Goal: Task Accomplishment & Management: Use online tool/utility

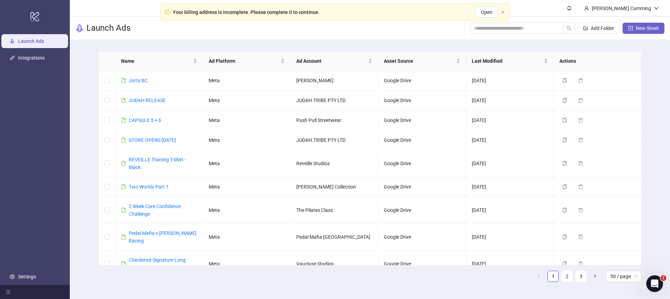
click at [631, 27] on icon "plus-square" at bounding box center [630, 28] width 5 height 5
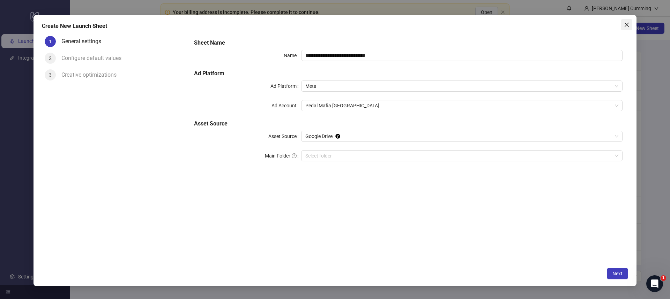
click at [625, 25] on icon "close" at bounding box center [627, 25] width 6 height 6
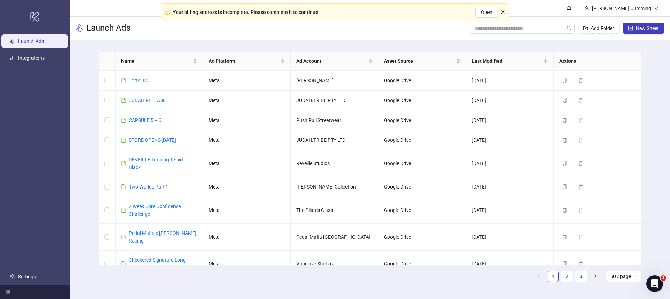
click at [502, 11] on icon "close" at bounding box center [502, 11] width 3 height 3
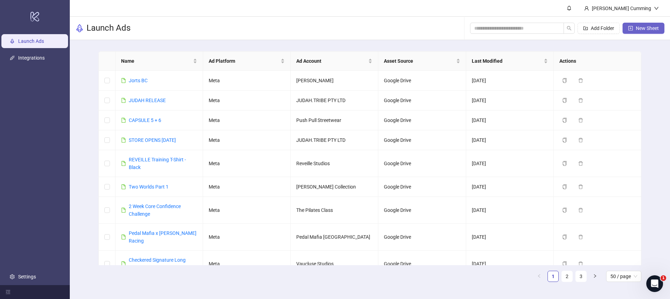
click at [631, 29] on icon "plus-square" at bounding box center [630, 28] width 5 height 5
type input "**********"
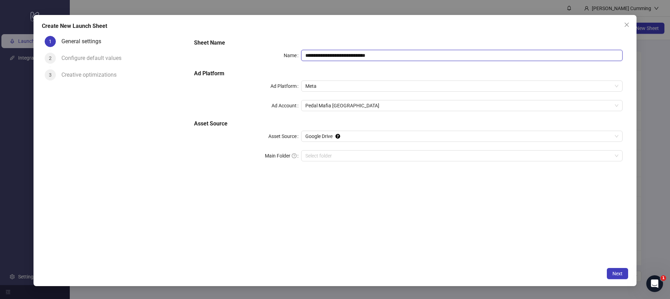
click at [333, 53] on input "**********" at bounding box center [461, 55] width 321 height 11
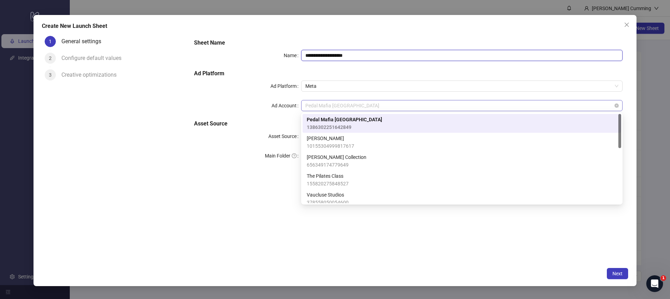
click at [333, 108] on span "Pedal Mafia [GEOGRAPHIC_DATA]" at bounding box center [461, 106] width 313 height 10
type input "**********"
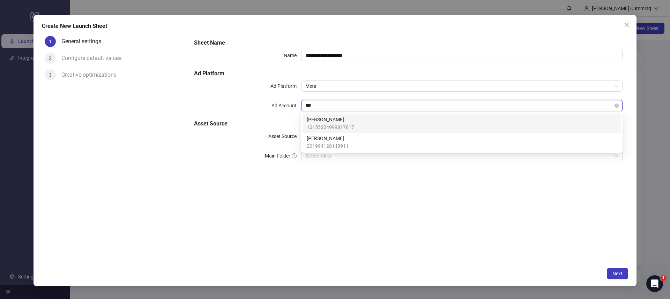
type input "****"
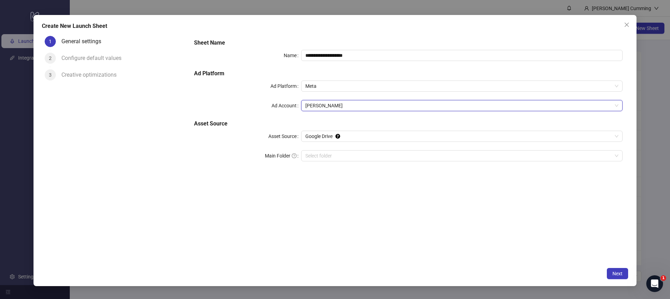
drag, startPoint x: 363, startPoint y: 200, endPoint x: 360, endPoint y: 194, distance: 7.2
click at [363, 200] on div "**********" at bounding box center [408, 148] width 440 height 231
click at [620, 272] on span "Next" at bounding box center [618, 274] width 10 height 6
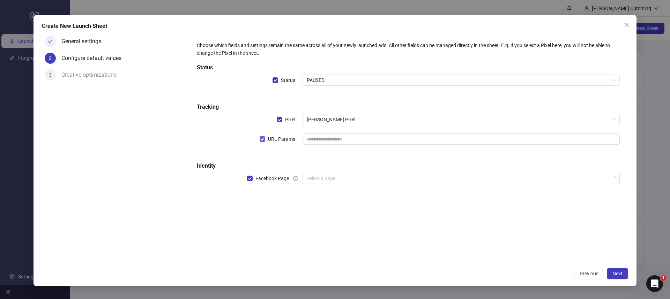
click at [289, 142] on span "URL Params" at bounding box center [281, 139] width 33 height 8
click at [319, 176] on input "search" at bounding box center [458, 178] width 303 height 10
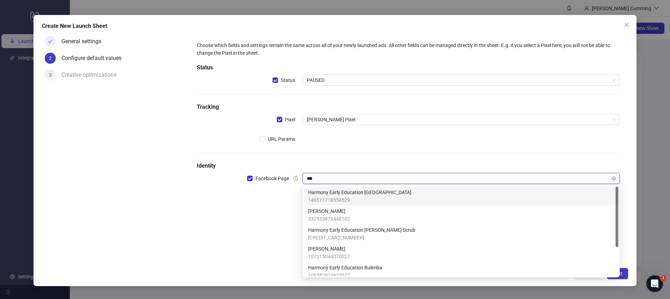
type input "****"
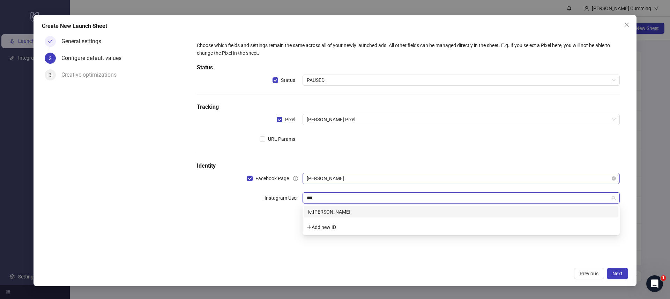
type input "****"
click at [319, 212] on div "le.[PERSON_NAME]" at bounding box center [461, 212] width 306 height 8
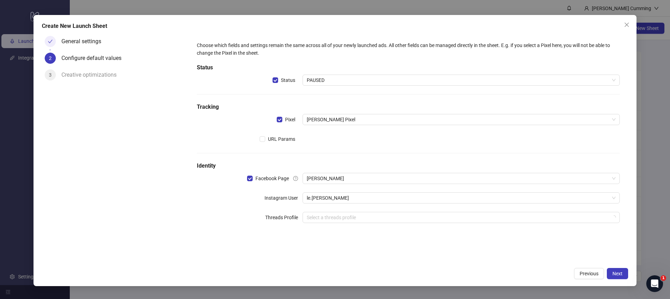
click at [353, 238] on form "Choose which fields and settings remain the same across all of your newly launc…" at bounding box center [408, 136] width 440 height 207
drag, startPoint x: 364, startPoint y: 246, endPoint x: 385, endPoint y: 248, distance: 21.0
click at [365, 246] on div "Choose which fields and settings remain the same across all of your newly launc…" at bounding box center [408, 148] width 440 height 231
click at [620, 276] on span "Next" at bounding box center [618, 274] width 10 height 6
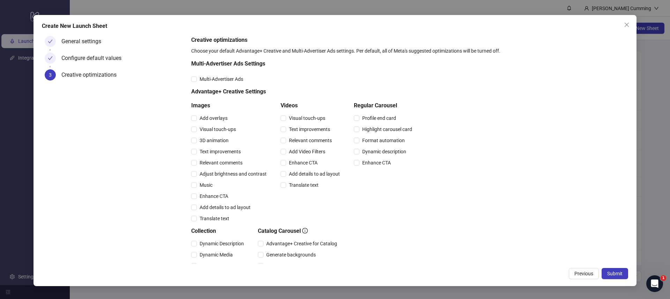
scroll to position [125, 0]
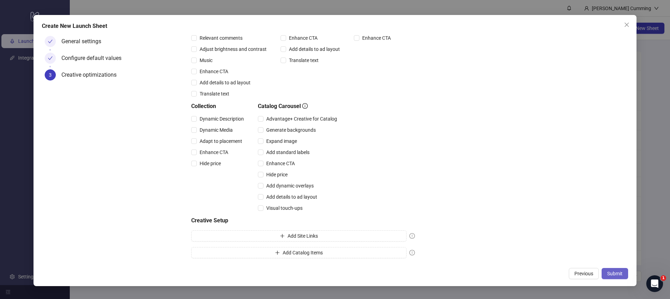
click at [617, 272] on span "Submit" at bounding box center [614, 274] width 15 height 6
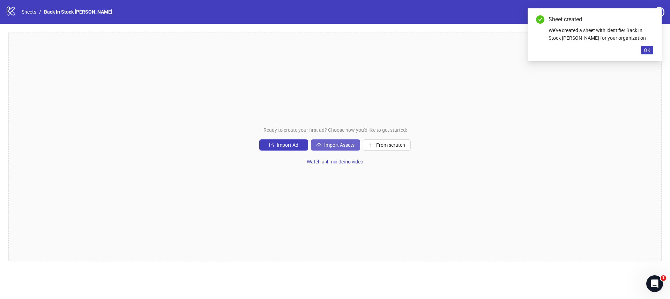
click at [342, 146] on span "Import Assets" at bounding box center [339, 145] width 30 height 6
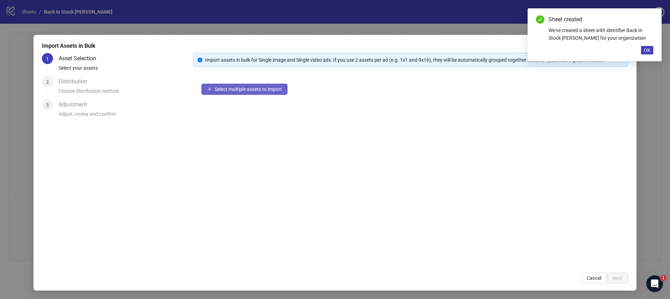
click at [275, 88] on span "Select multiple assets to import" at bounding box center [248, 90] width 67 height 6
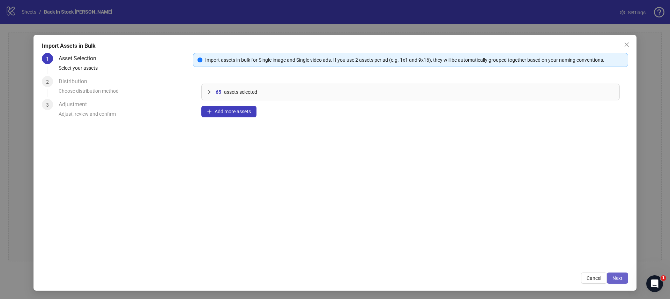
click at [620, 276] on span "Next" at bounding box center [618, 279] width 10 height 6
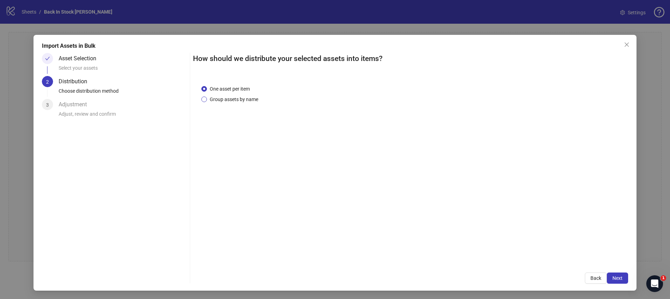
click at [218, 98] on span "Group assets by name" at bounding box center [234, 100] width 54 height 8
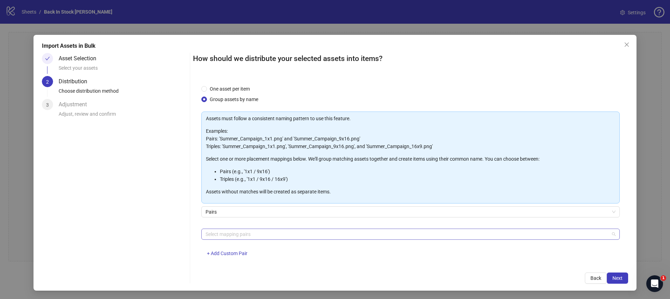
click at [260, 235] on div at bounding box center [407, 235] width 408 height 10
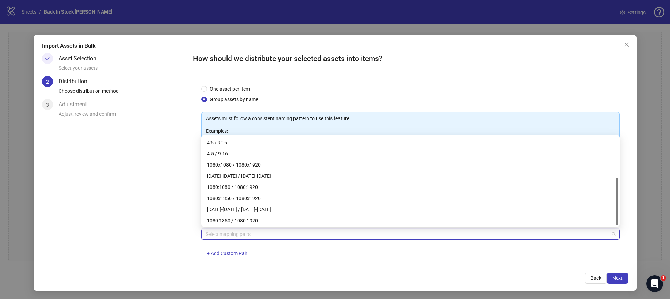
scroll to position [78, 0]
click at [255, 196] on div "1080x1350 / 1080x1920" at bounding box center [410, 198] width 407 height 8
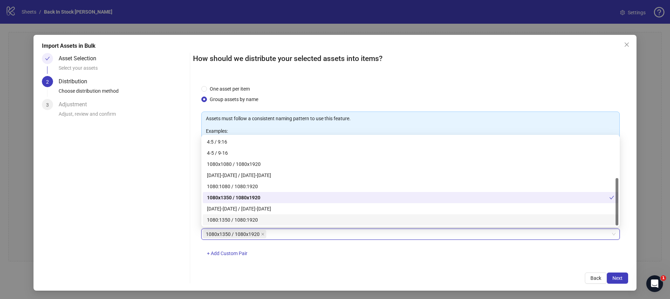
click at [272, 251] on div "1080x1350 / 1080x1920 1080x1350 / 1080x1920 + Add Custom Pair" at bounding box center [410, 247] width 418 height 36
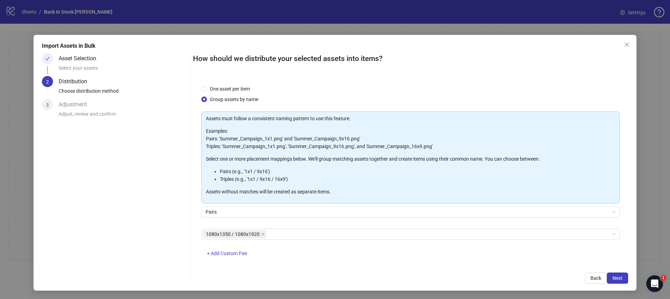
click at [327, 255] on div "1080x1350 / 1080x1920 + Add Custom Pair" at bounding box center [410, 247] width 418 height 36
click at [616, 279] on span "Next" at bounding box center [618, 279] width 10 height 6
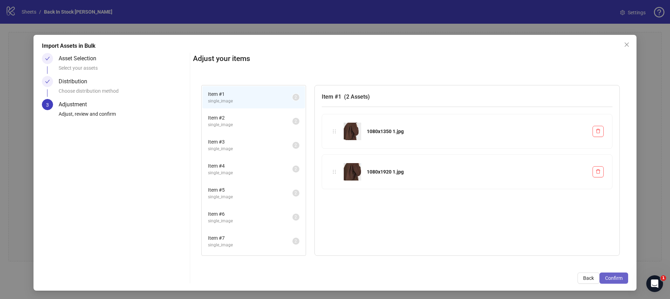
click at [613, 273] on button "Confirm" at bounding box center [614, 278] width 29 height 11
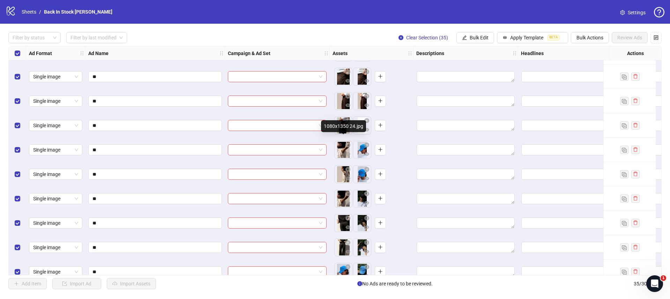
scroll to position [489, 0]
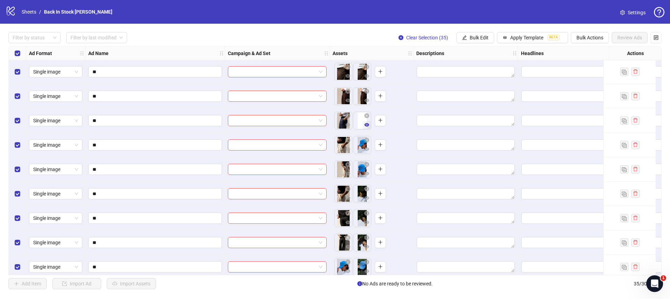
click at [368, 125] on icon "eye" at bounding box center [366, 125] width 5 height 5
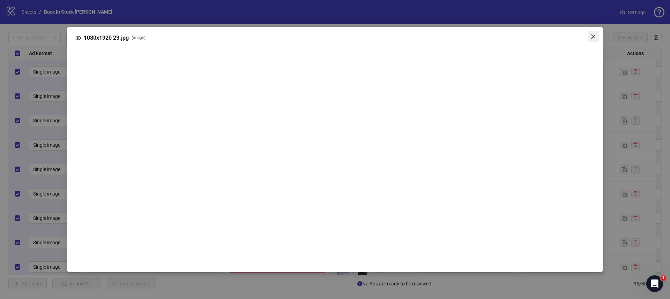
click at [594, 38] on icon "close" at bounding box center [594, 37] width 6 height 6
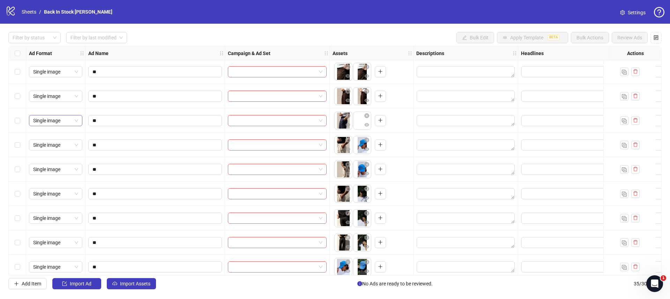
scroll to position [504, 1]
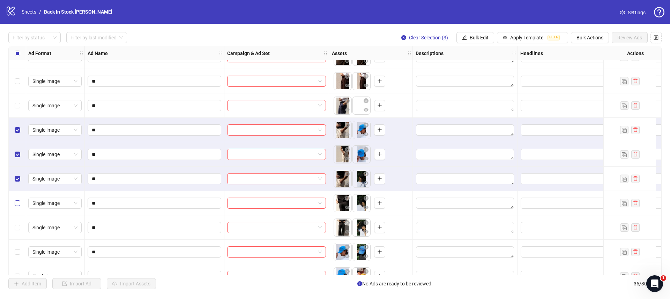
click at [15, 200] on label "Select row 27" at bounding box center [18, 204] width 6 height 8
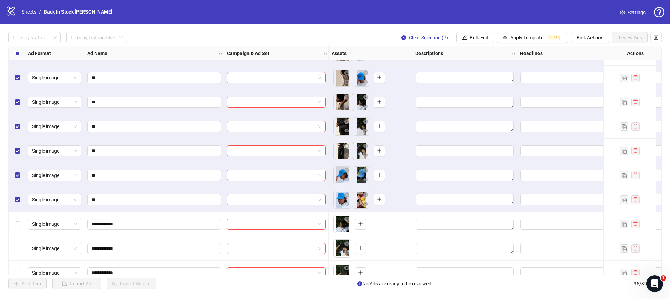
scroll to position [597, 1]
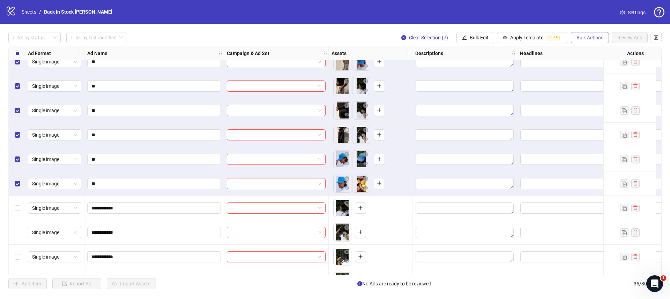
click at [586, 38] on span "Bulk Actions" at bounding box center [590, 38] width 27 height 6
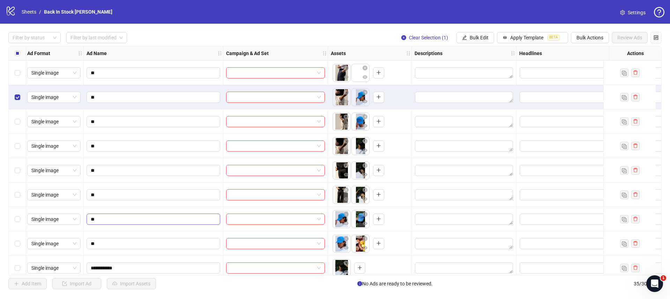
scroll to position [509, 2]
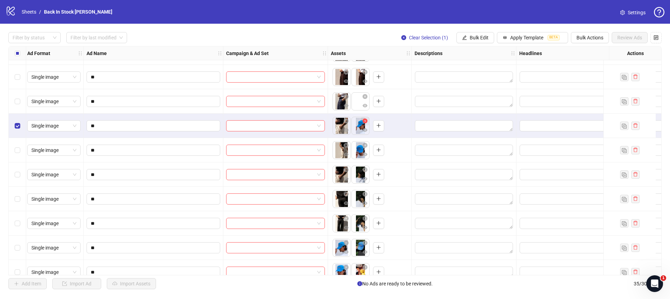
click at [365, 121] on icon "close-circle" at bounding box center [365, 121] width 5 height 5
click at [364, 145] on icon "close-circle" at bounding box center [365, 145] width 5 height 5
click at [365, 169] on icon "close-circle" at bounding box center [365, 170] width 5 height 5
click at [365, 194] on icon "close-circle" at bounding box center [365, 194] width 5 height 5
click at [365, 220] on icon "close-circle" at bounding box center [365, 218] width 5 height 5
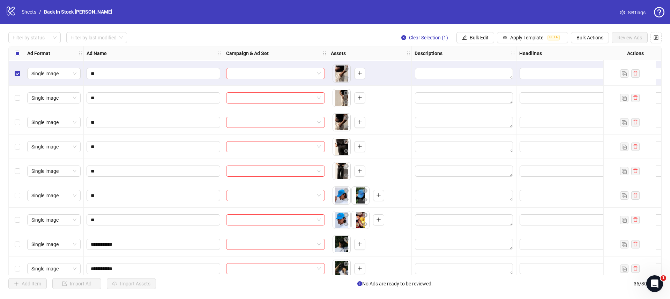
scroll to position [562, 2]
click at [364, 188] on icon "close-circle" at bounding box center [365, 189] width 5 height 5
click at [364, 213] on icon "close-circle" at bounding box center [365, 214] width 5 height 5
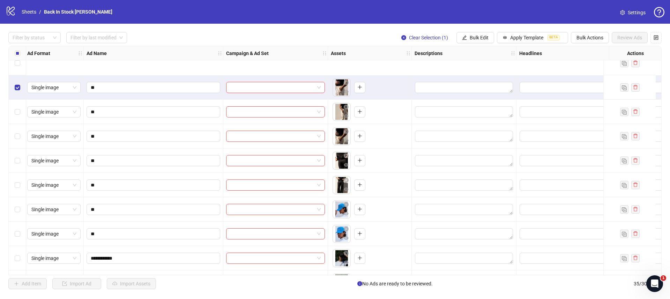
scroll to position [451, 2]
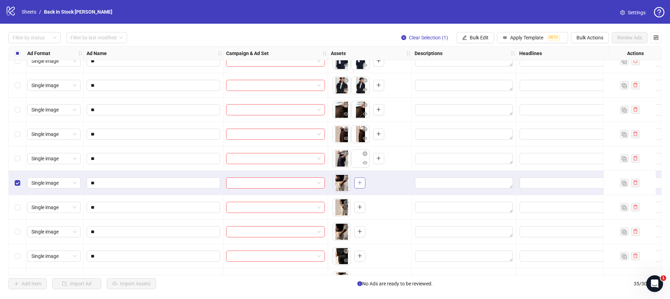
click at [361, 180] on button "button" at bounding box center [359, 183] width 11 height 11
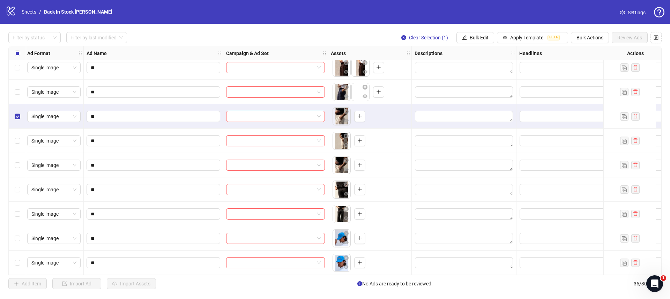
scroll to position [525, 2]
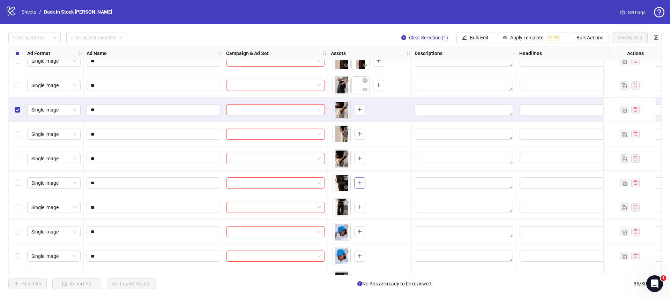
click at [361, 182] on icon "plus" at bounding box center [359, 182] width 5 height 5
click at [346, 187] on icon "eye" at bounding box center [346, 187] width 5 height 5
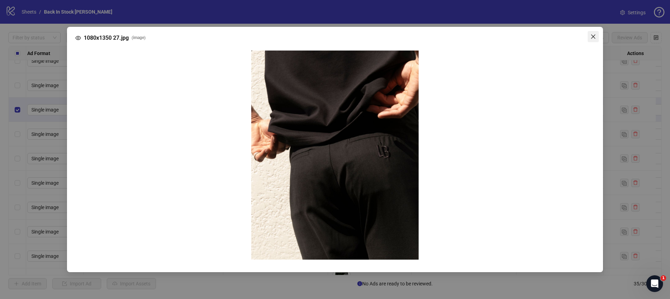
click at [592, 35] on icon "close" at bounding box center [594, 37] width 6 height 6
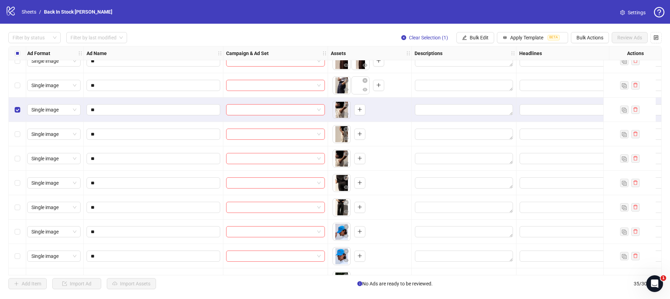
scroll to position [498, 2]
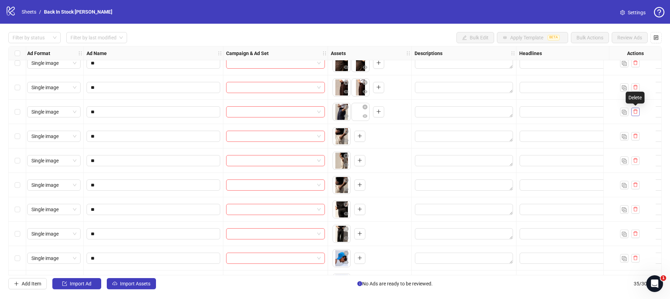
click at [636, 111] on icon "delete" at bounding box center [635, 111] width 5 height 5
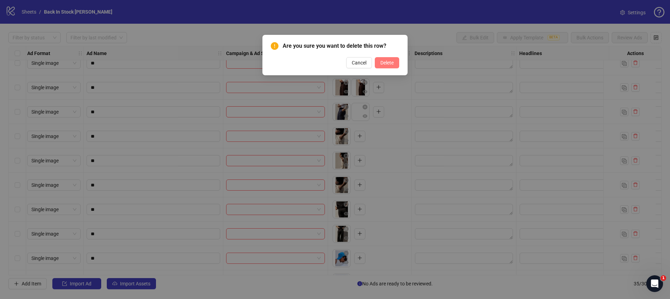
click at [385, 61] on span "Delete" at bounding box center [386, 63] width 13 height 6
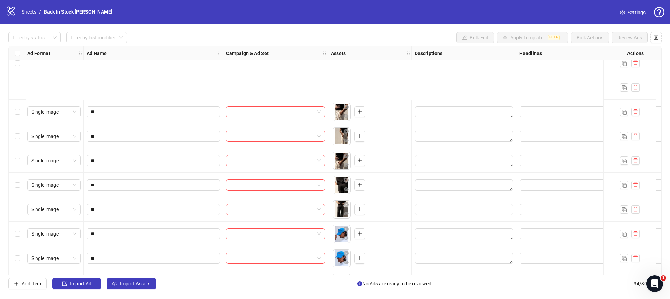
scroll to position [618, 2]
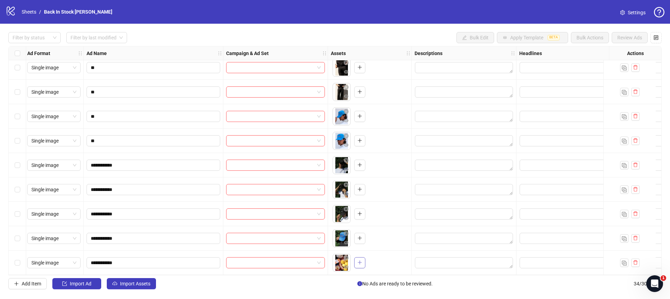
click at [358, 260] on icon "plus" at bounding box center [359, 262] width 5 height 5
click at [362, 236] on icon "plus" at bounding box center [359, 238] width 5 height 5
click at [364, 209] on button "button" at bounding box center [359, 214] width 11 height 11
click at [365, 207] on icon "close-circle" at bounding box center [365, 209] width 5 height 5
click at [359, 188] on icon "plus" at bounding box center [359, 190] width 0 height 4
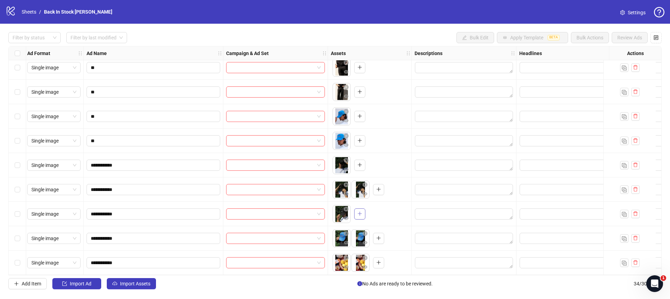
click at [359, 214] on icon "plus" at bounding box center [360, 214] width 4 height 0
click at [358, 163] on icon "plus" at bounding box center [359, 165] width 5 height 5
click at [362, 138] on icon "plus" at bounding box center [359, 140] width 5 height 5
click at [357, 111] on button "button" at bounding box center [359, 116] width 11 height 11
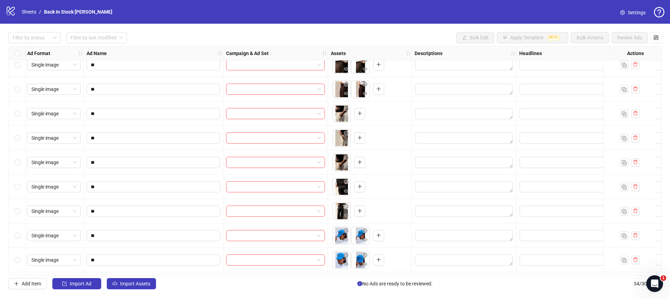
scroll to position [492, 2]
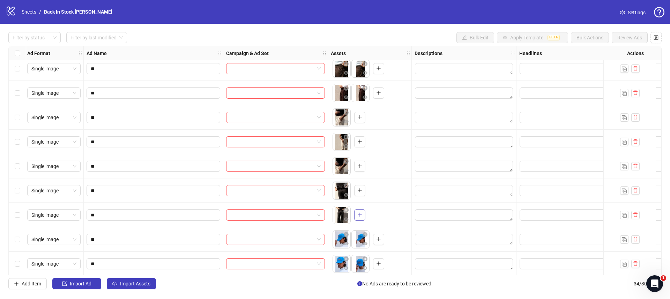
click at [363, 215] on button "button" at bounding box center [359, 215] width 11 height 11
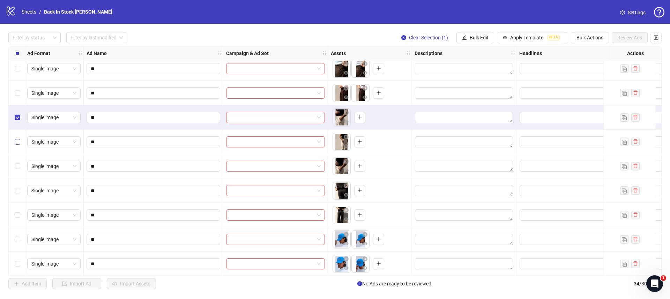
click at [15, 139] on label "Select row 24" at bounding box center [18, 142] width 6 height 8
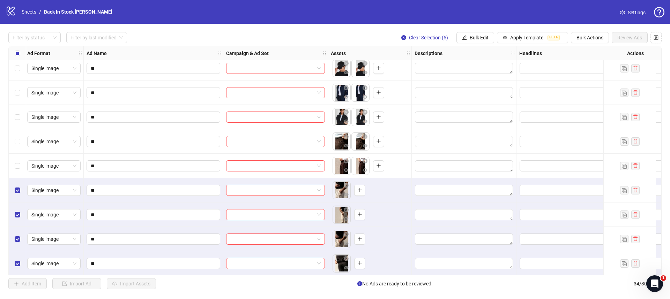
scroll to position [417, 2]
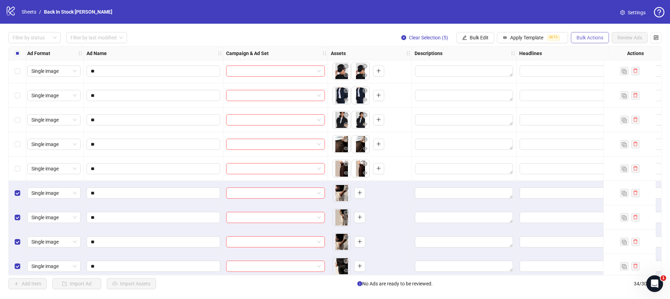
click at [581, 36] on span "Bulk Actions" at bounding box center [590, 38] width 27 height 6
click at [581, 56] on li "Delete" at bounding box center [600, 51] width 56 height 11
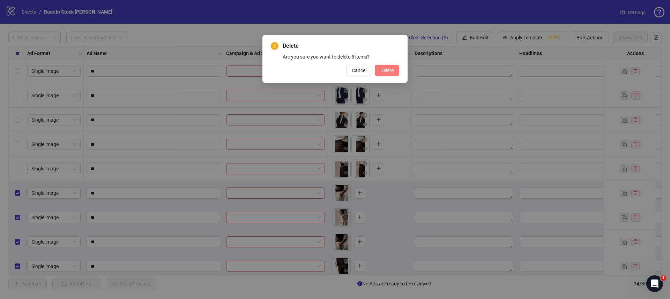
click at [386, 66] on button "Delete" at bounding box center [387, 70] width 24 height 11
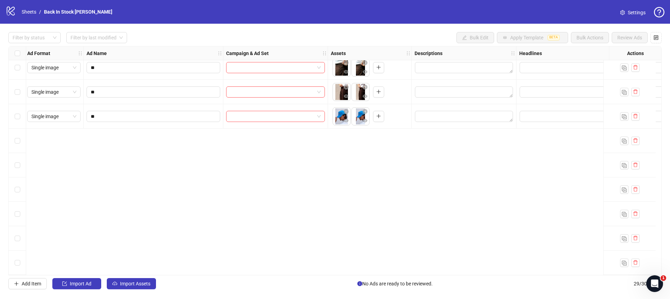
scroll to position [0, 2]
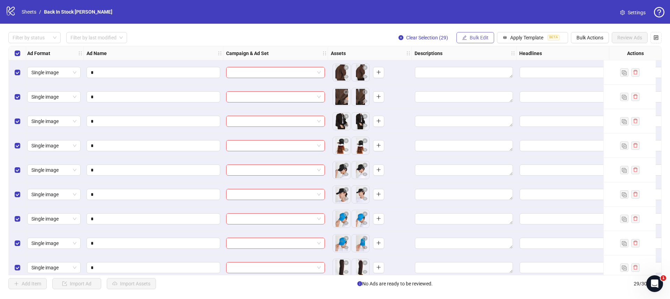
click at [481, 37] on span "Bulk Edit" at bounding box center [479, 38] width 19 height 6
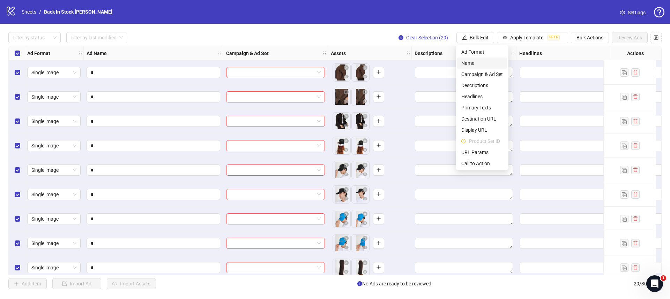
click at [476, 64] on span "Name" at bounding box center [482, 63] width 42 height 8
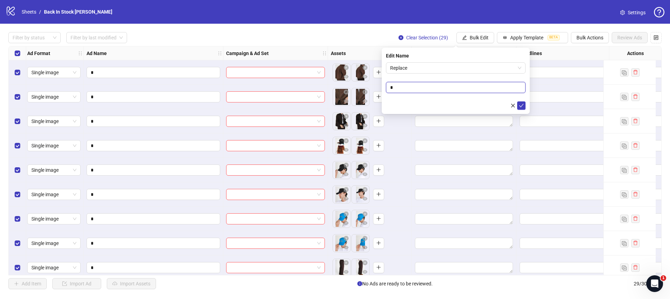
click at [418, 85] on input "*" at bounding box center [456, 87] width 140 height 11
type input "**********"
click at [520, 104] on icon "check" at bounding box center [521, 105] width 5 height 5
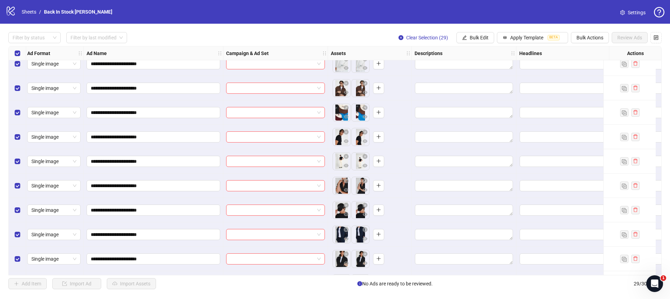
scroll to position [278, 2]
drag, startPoint x: 125, startPoint y: 161, endPoint x: 160, endPoint y: 160, distance: 35.3
click at [160, 160] on input "**********" at bounding box center [153, 161] width 124 height 8
type input "**********"
click at [160, 160] on input "**********" at bounding box center [153, 161] width 124 height 8
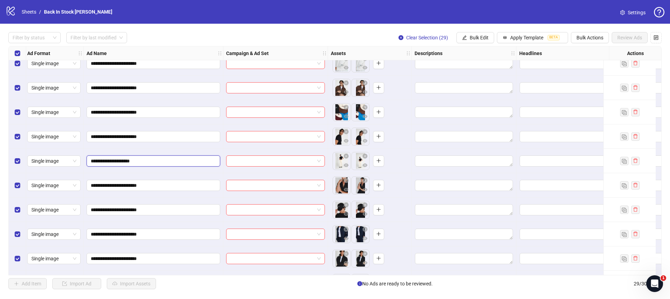
click at [160, 160] on input "**********" at bounding box center [153, 161] width 124 height 8
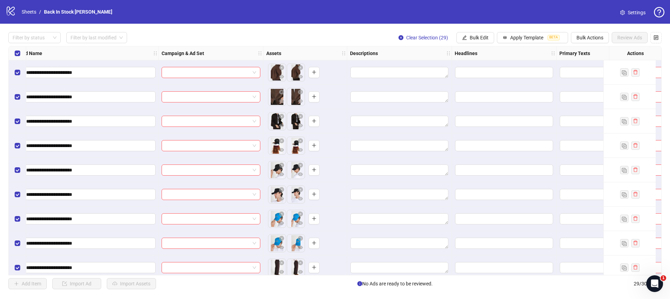
scroll to position [0, 0]
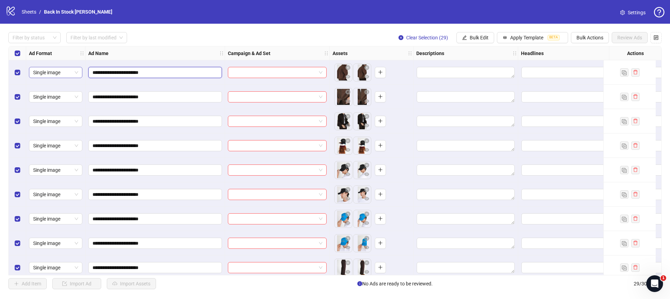
drag, startPoint x: 122, startPoint y: 72, endPoint x: 57, endPoint y: 69, distance: 64.6
click at [57, 46] on div "**********" at bounding box center [464, 46] width 911 height 0
click at [186, 46] on div "Ad Name" at bounding box center [156, 53] width 140 height 14
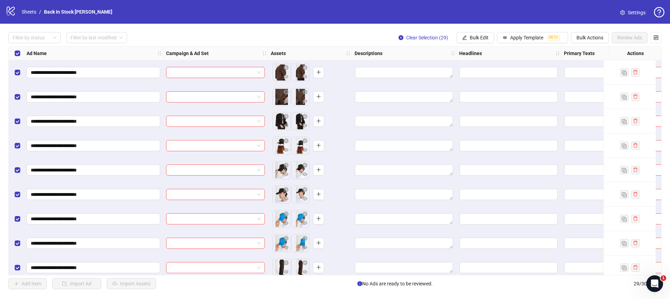
scroll to position [0, 73]
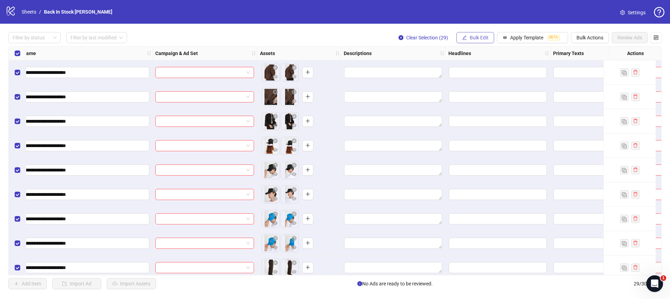
click at [475, 34] on button "Bulk Edit" at bounding box center [476, 37] width 38 height 11
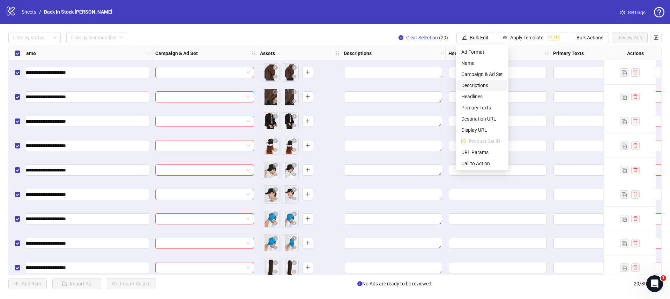
click at [485, 83] on span "Descriptions" at bounding box center [482, 86] width 42 height 8
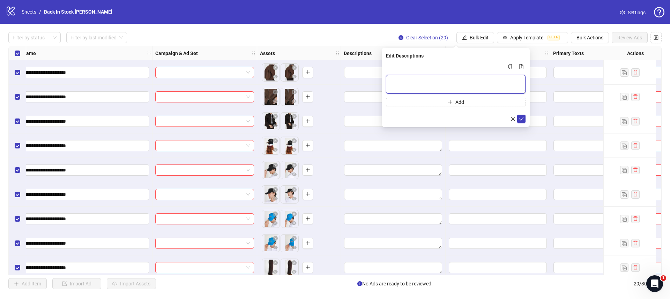
click at [410, 87] on textarea "Multi-text input container - paste or copy values" at bounding box center [456, 84] width 140 height 19
paste textarea "**********"
type textarea "**********"
click at [522, 118] on icon "check" at bounding box center [521, 119] width 5 height 5
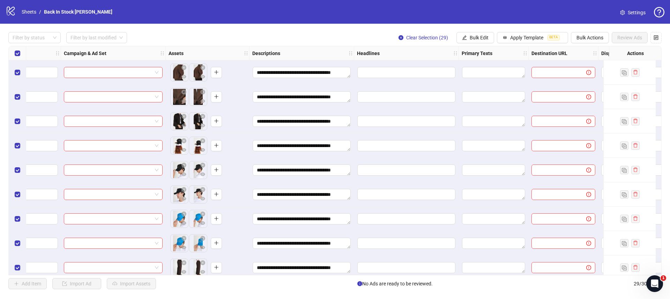
scroll to position [0, 195]
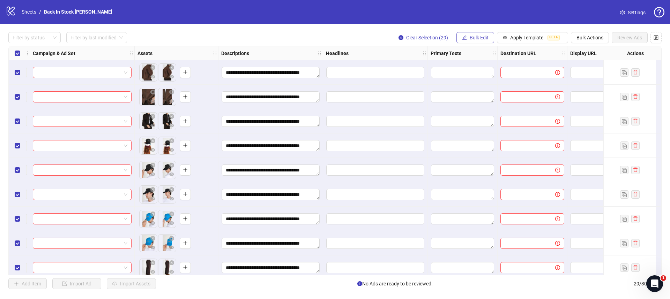
click at [465, 36] on icon "edit" at bounding box center [464, 37] width 5 height 5
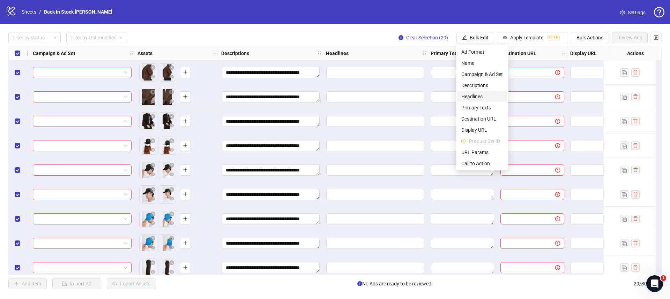
click at [478, 97] on span "Headlines" at bounding box center [482, 97] width 42 height 8
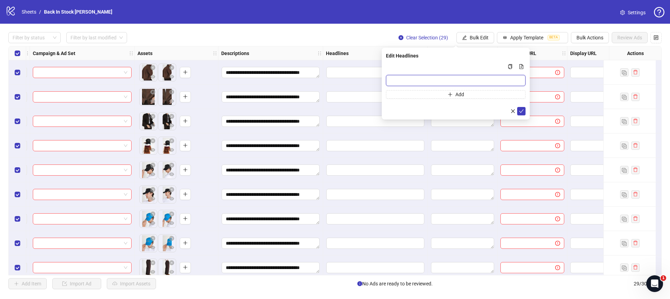
click at [431, 82] on input "Multi-input container - paste or copy values" at bounding box center [456, 80] width 140 height 11
type input "*"
paste input "*******"
click at [425, 82] on input "**********" at bounding box center [456, 80] width 140 height 11
type input "**********"
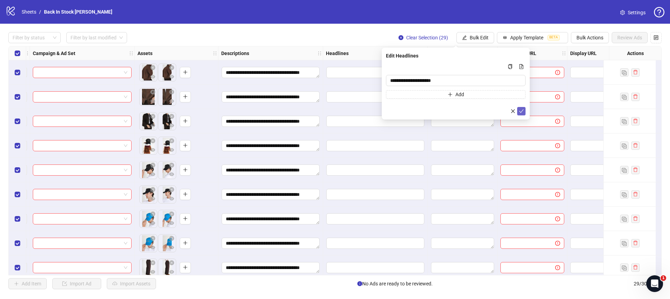
click at [523, 111] on icon "check" at bounding box center [521, 111] width 5 height 5
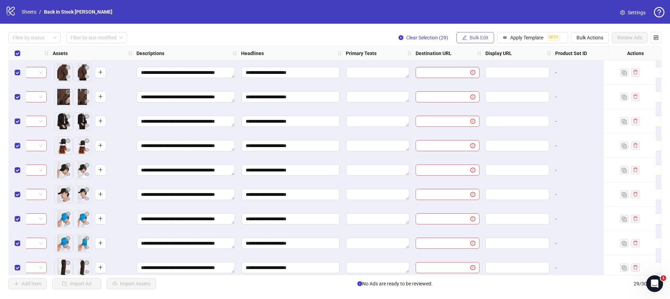
scroll to position [0, 281]
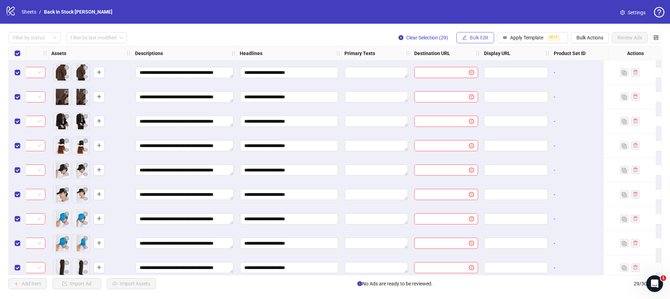
click at [470, 39] on span "Bulk Edit" at bounding box center [479, 38] width 19 height 6
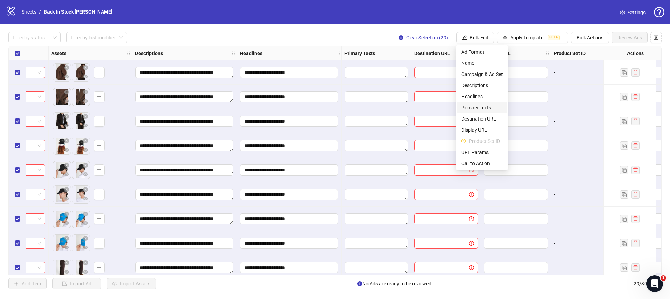
click at [479, 105] on span "Primary Texts" at bounding box center [482, 108] width 42 height 8
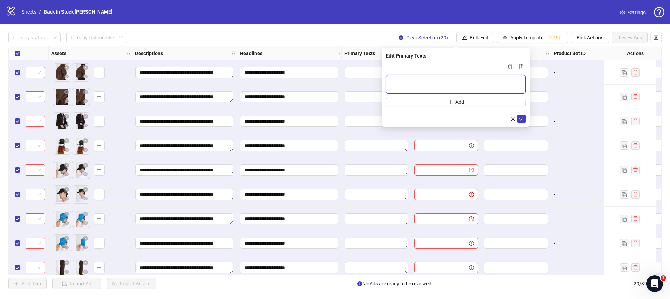
click at [419, 84] on textarea "Multi-text input container - paste or copy values" at bounding box center [456, 84] width 140 height 19
paste textarea "********"
paste textarea "**********"
type textarea "**********"
click at [521, 118] on icon "check" at bounding box center [521, 119] width 5 height 5
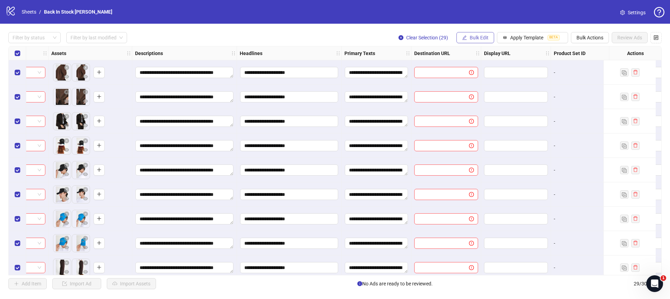
click at [476, 41] on button "Bulk Edit" at bounding box center [476, 37] width 38 height 11
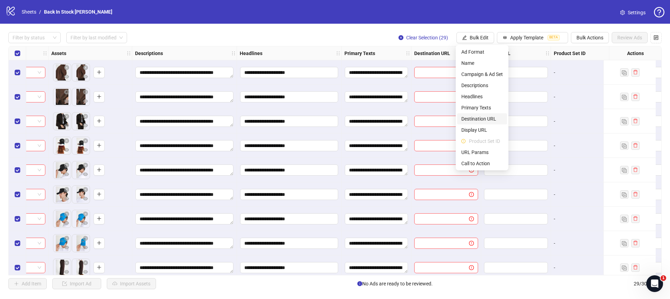
click at [478, 121] on span "Destination URL" at bounding box center [482, 119] width 42 height 8
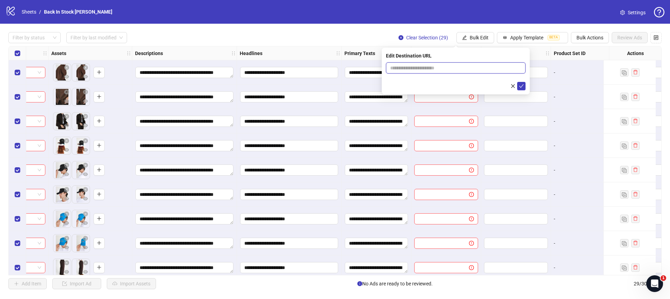
click at [415, 66] on input "text" at bounding box center [453, 68] width 126 height 8
paste input "**********"
type input "**********"
click at [524, 84] on button "submit" at bounding box center [521, 86] width 8 height 8
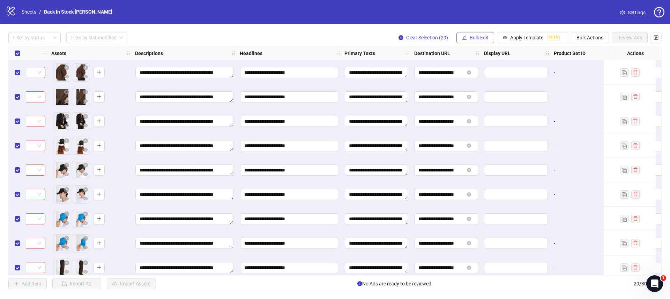
click at [477, 39] on span "Bulk Edit" at bounding box center [479, 38] width 19 height 6
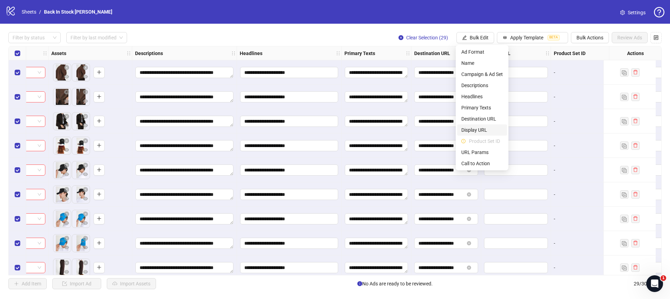
click at [477, 128] on span "Display URL" at bounding box center [482, 130] width 42 height 8
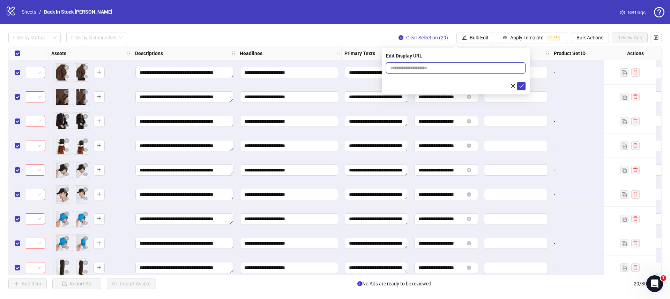
click at [432, 71] on input "text" at bounding box center [456, 67] width 140 height 11
paste input "**********"
drag, startPoint x: 407, startPoint y: 67, endPoint x: 375, endPoint y: 67, distance: 31.4
click at [375, 67] on body "**********" at bounding box center [335, 149] width 670 height 299
click at [442, 70] on input "**********" at bounding box center [456, 67] width 140 height 11
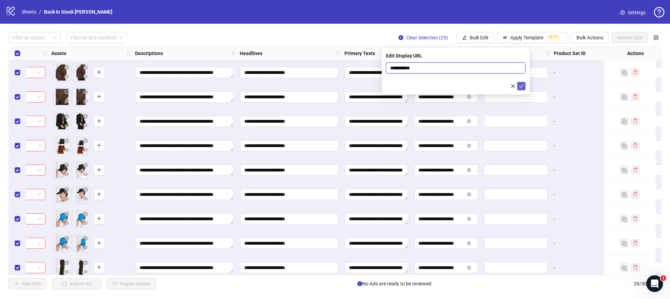
type input "**********"
click at [525, 87] on button "submit" at bounding box center [521, 86] width 8 height 8
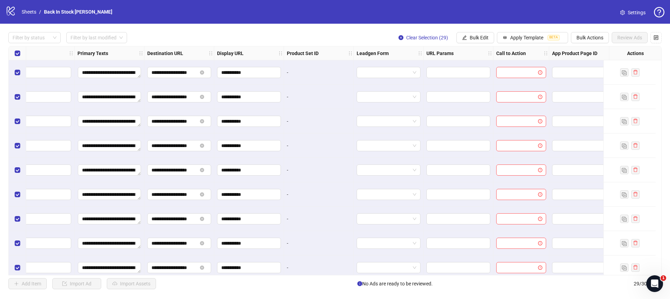
scroll to position [0, 564]
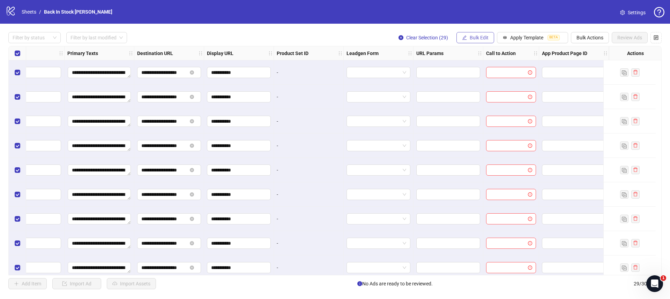
click at [471, 38] on span "Bulk Edit" at bounding box center [479, 38] width 19 height 6
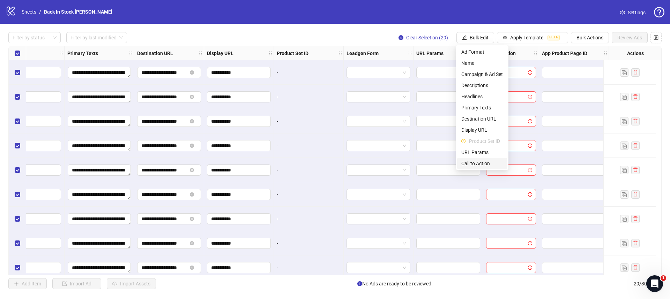
click at [484, 161] on span "Call to Action" at bounding box center [482, 164] width 42 height 8
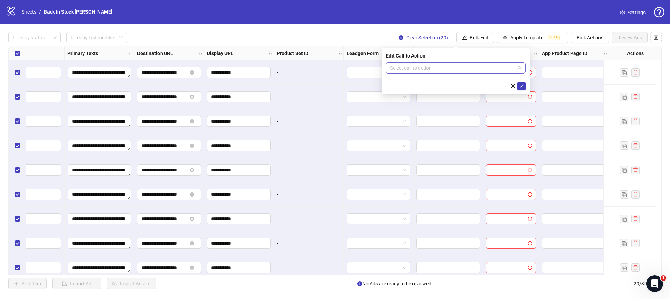
click at [447, 66] on input "search" at bounding box center [452, 68] width 125 height 10
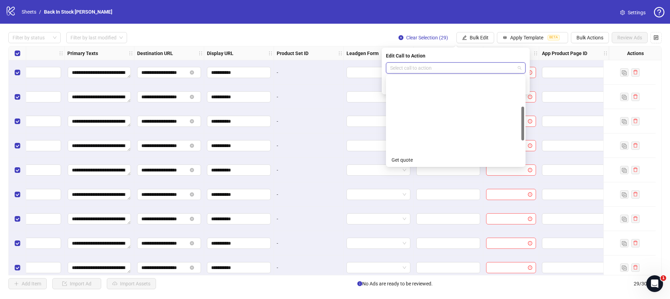
scroll to position [145, 0]
click at [432, 106] on div "Shop now" at bounding box center [456, 105] width 128 height 8
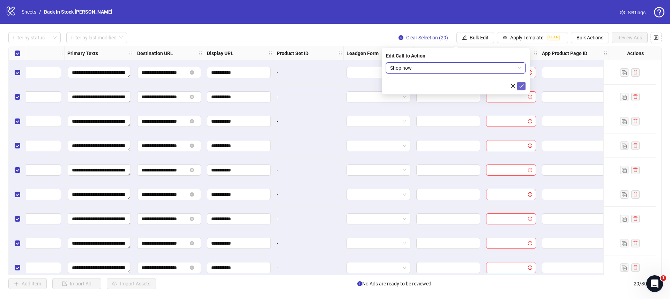
click at [521, 86] on icon "check" at bounding box center [521, 86] width 5 height 5
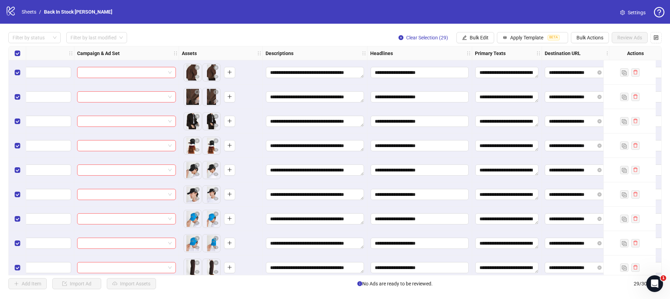
scroll to position [0, 0]
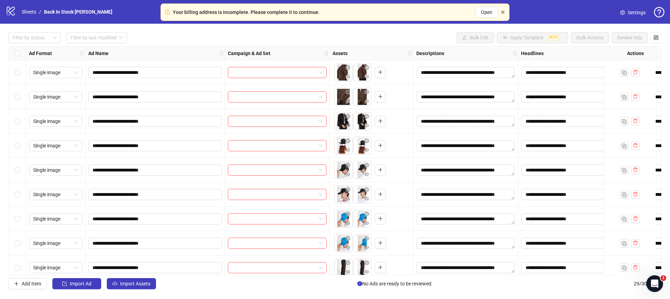
click at [502, 11] on icon "close" at bounding box center [502, 11] width 3 height 3
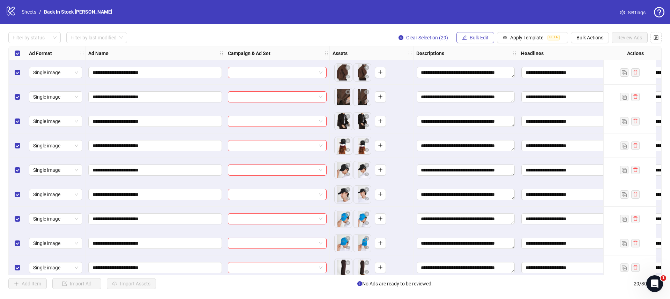
click at [465, 35] on button "Bulk Edit" at bounding box center [476, 37] width 38 height 11
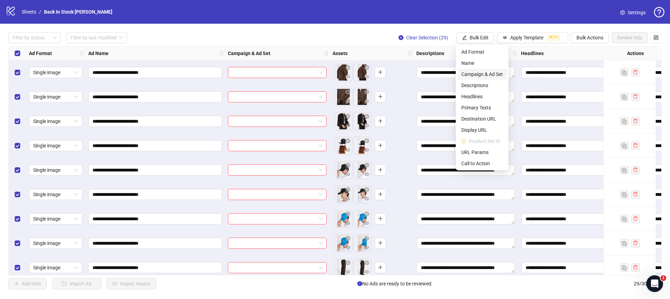
click at [471, 71] on span "Campaign & Ad Set" at bounding box center [482, 75] width 42 height 8
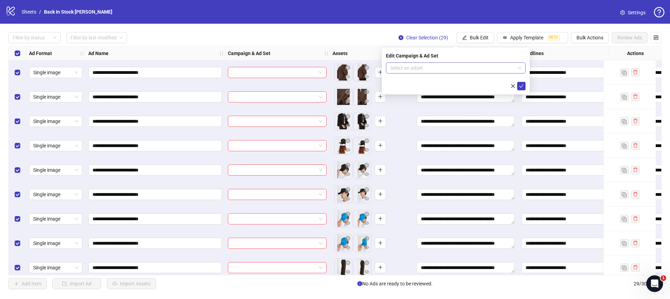
click at [412, 69] on input "search" at bounding box center [452, 68] width 125 height 10
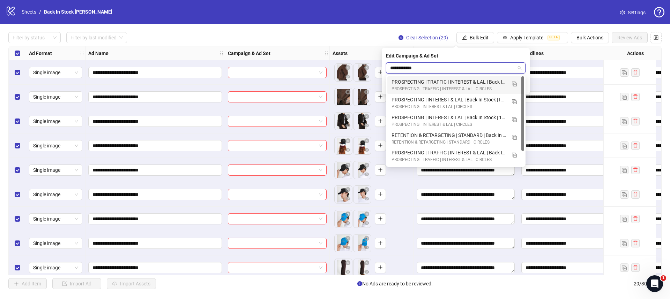
type input "**********"
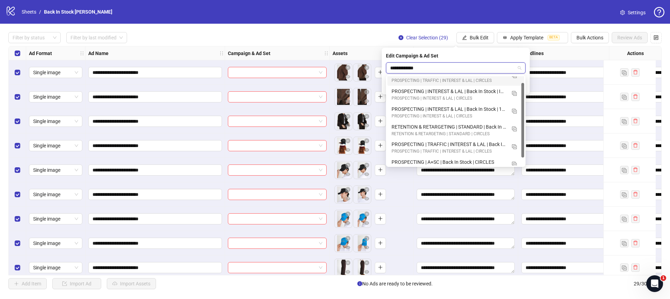
scroll to position [17, 0]
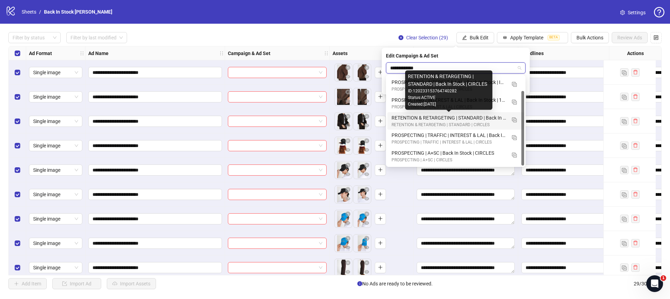
click at [418, 115] on div "RETENTION & RETARGETING | STANDARD | Back In Stock | CIRCLES" at bounding box center [449, 118] width 114 height 8
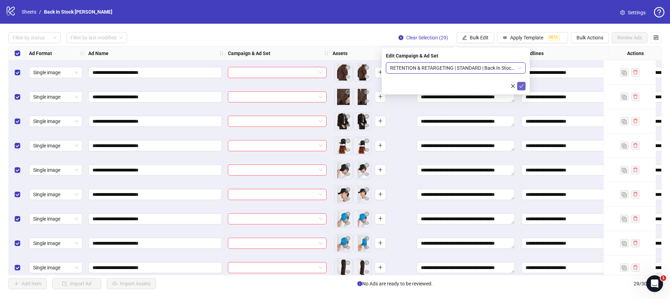
click at [522, 86] on icon "check" at bounding box center [521, 86] width 5 height 5
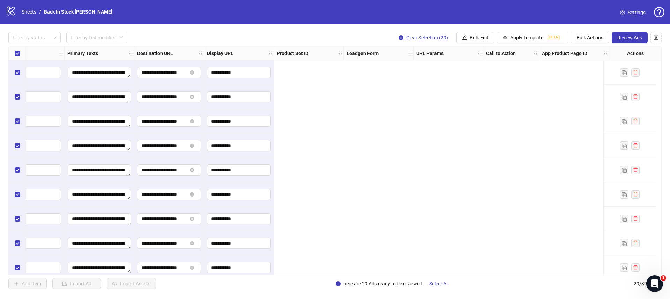
scroll to position [0, 0]
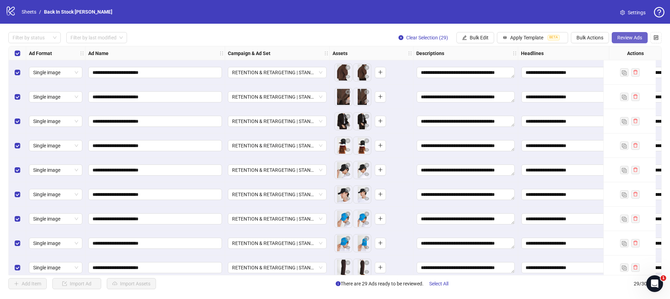
click at [621, 36] on span "Review Ads" at bounding box center [629, 38] width 25 height 6
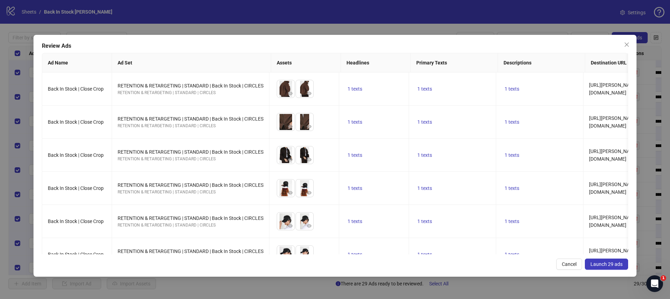
click at [607, 263] on span "Launch 29 ads" at bounding box center [607, 265] width 32 height 6
